Goal: Task Accomplishment & Management: Manage account settings

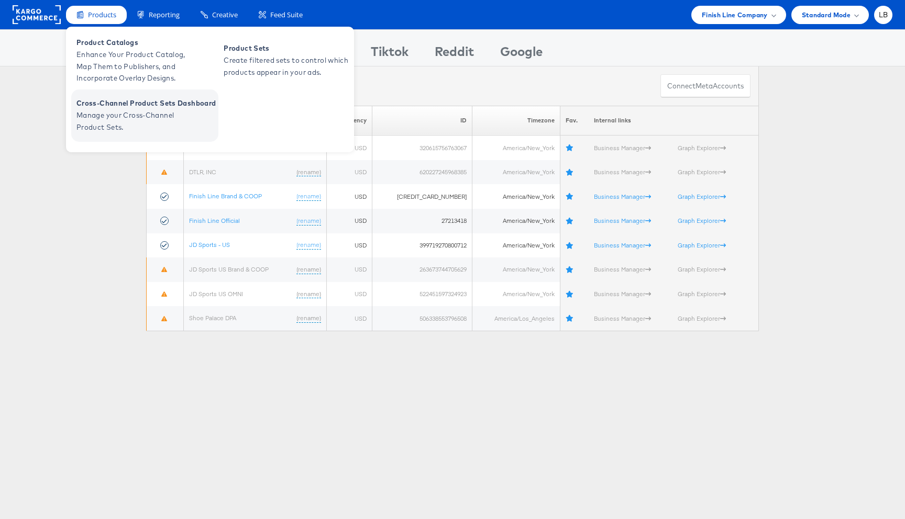
click at [139, 111] on span "Manage your Cross-Channel Product Sets." at bounding box center [139, 121] width 126 height 24
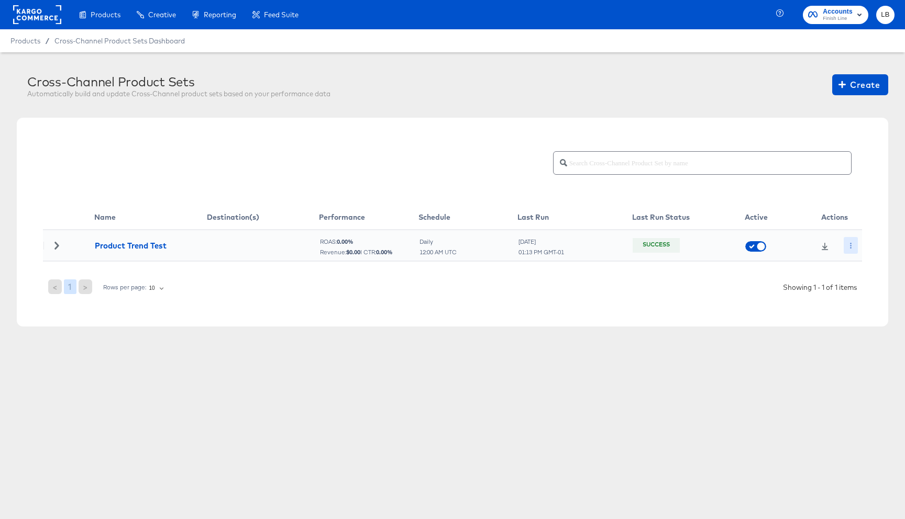
click at [847, 243] on button "button" at bounding box center [850, 245] width 14 height 17
click at [871, 263] on li "Edit" at bounding box center [866, 266] width 56 height 17
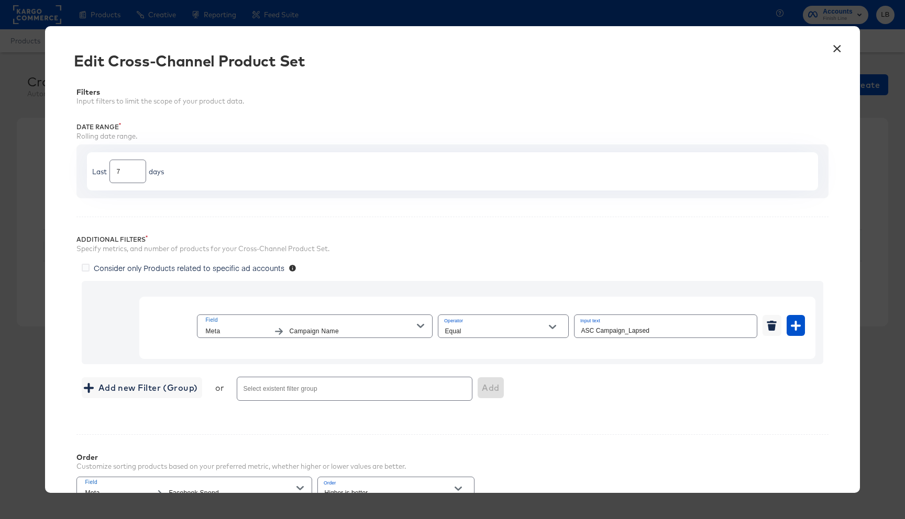
scroll to position [198, 0]
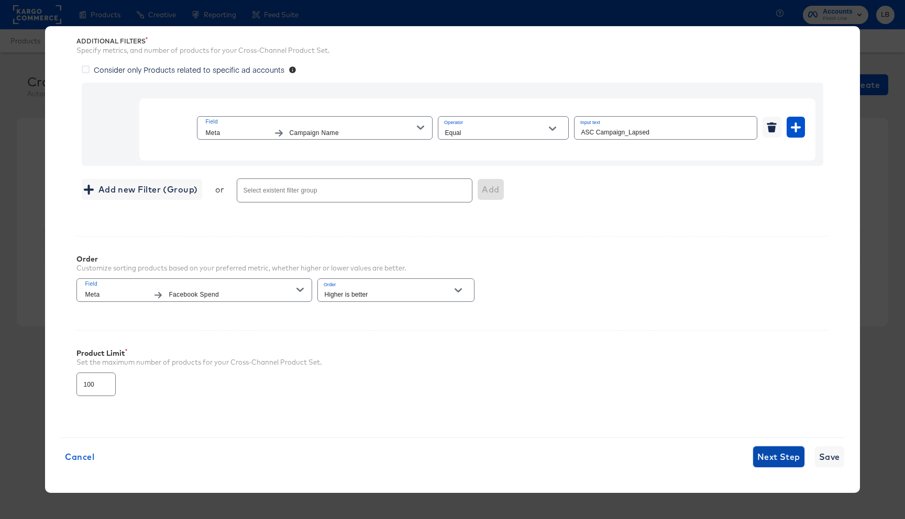
click at [783, 458] on span "Next Step" at bounding box center [778, 457] width 43 height 15
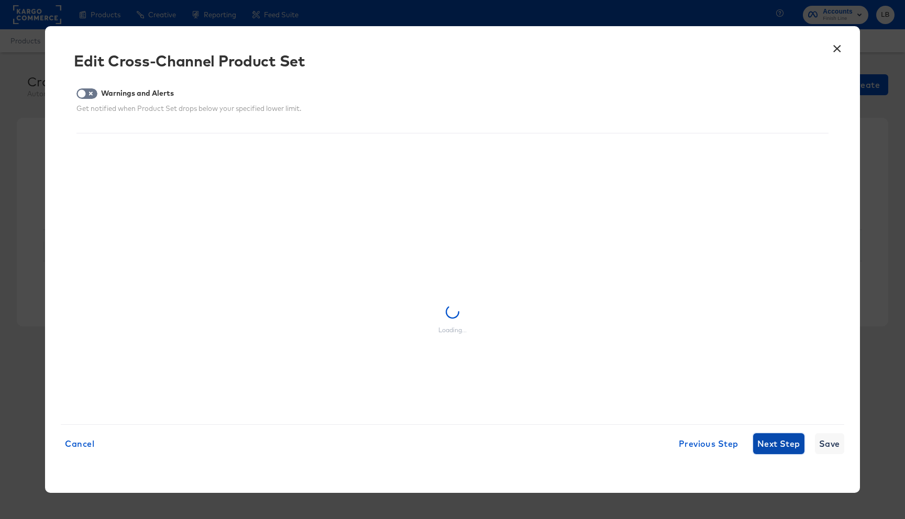
scroll to position [0, 0]
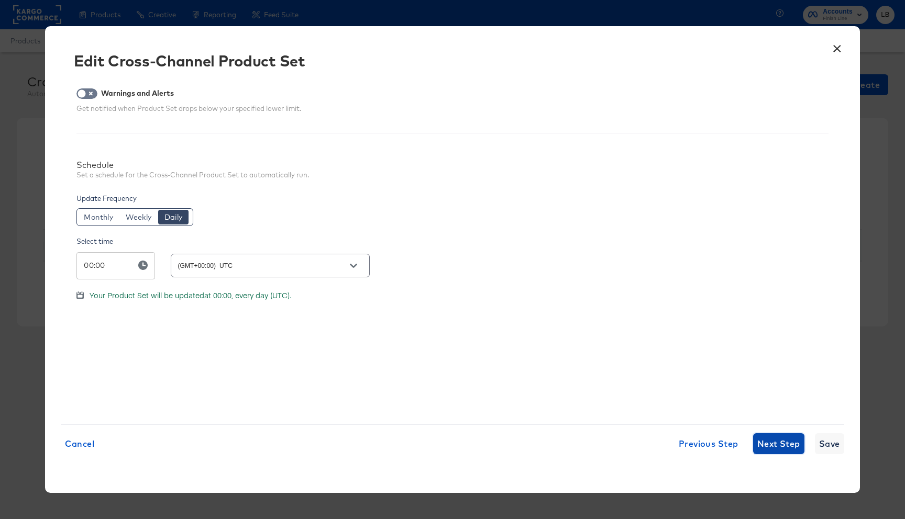
click at [783, 443] on span "Next Step" at bounding box center [778, 444] width 43 height 15
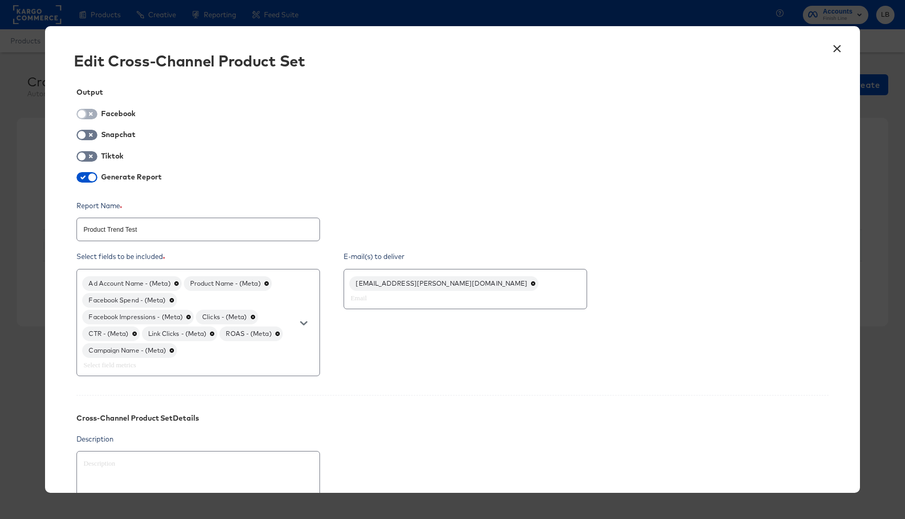
click at [86, 116] on input "checkbox" at bounding box center [81, 117] width 31 height 10
checkbox input "true"
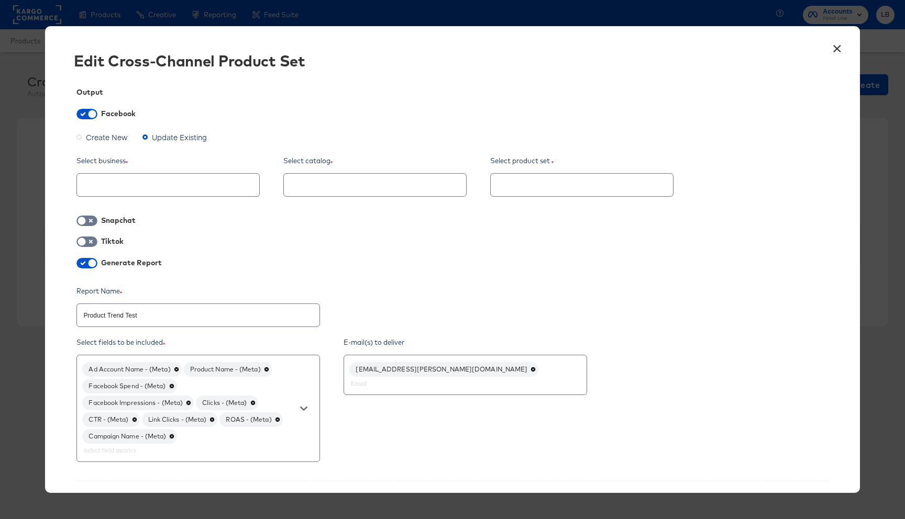
type textarea "x"
